Goal: Navigation & Orientation: Find specific page/section

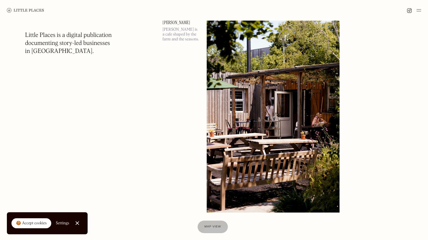
scroll to position [1629, 0]
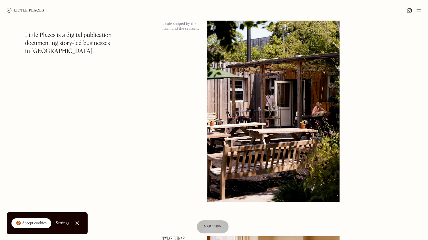
click at [212, 227] on span "Map view" at bounding box center [212, 226] width 17 height 3
